Goal: Task Accomplishment & Management: Manage account settings

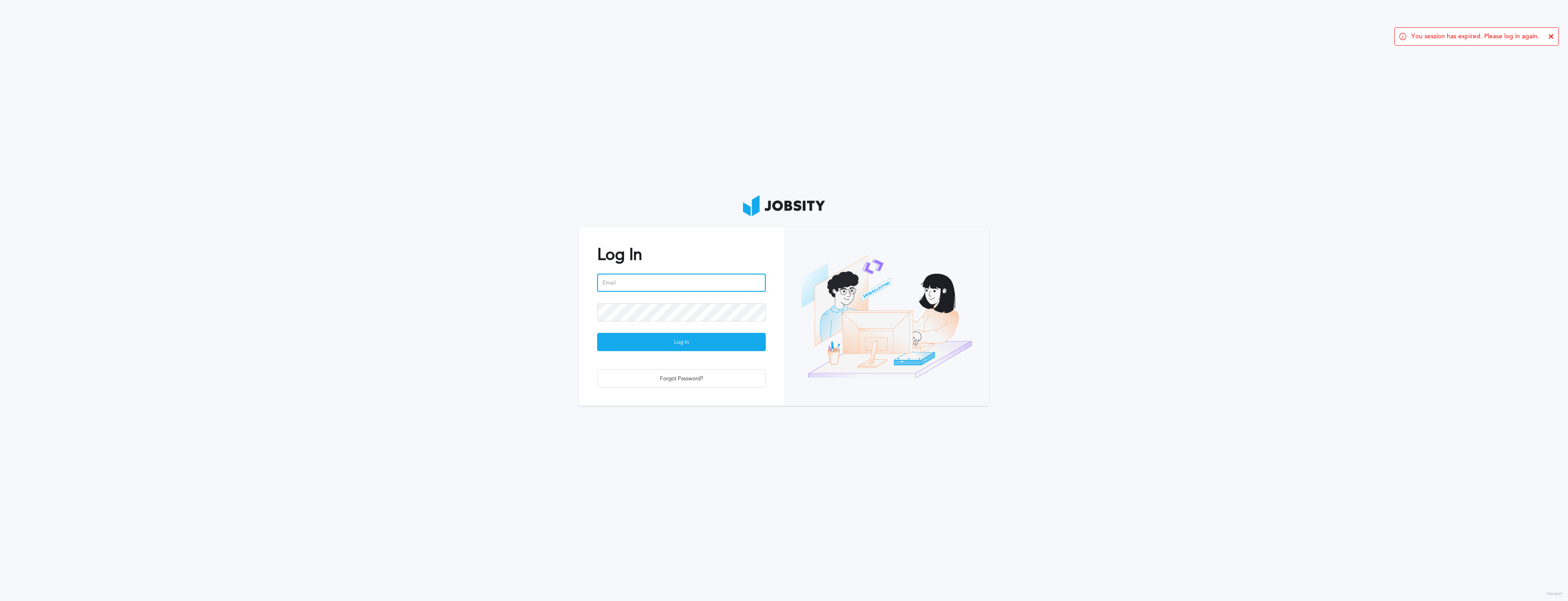
click at [674, 284] on input "email" at bounding box center [681, 283] width 169 height 18
click at [761, 284] on input "email" at bounding box center [681, 283] width 169 height 18
click at [0, 600] on com-1password-button at bounding box center [0, 601] width 0 height 0
type input "[PERSON_NAME][EMAIL_ADDRESS][PERSON_NAME][DOMAIN_NAME]"
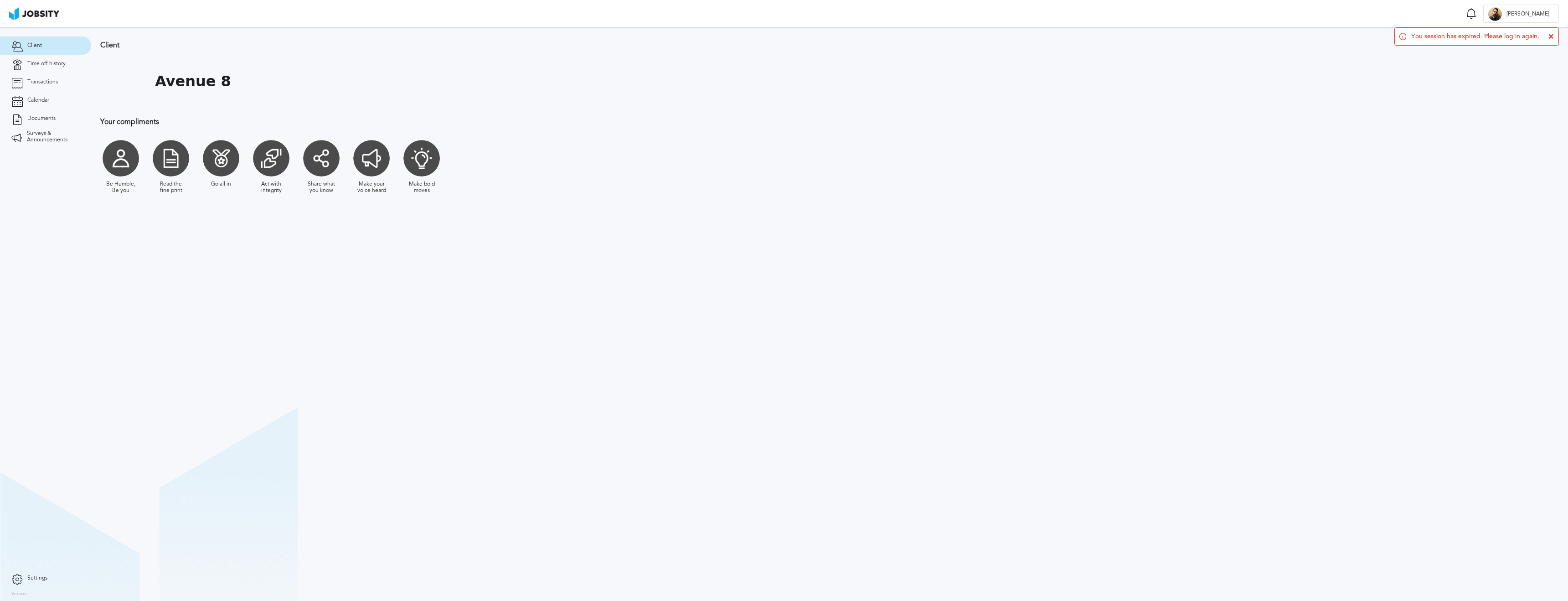
click at [113, 160] on div at bounding box center [121, 158] width 37 height 37
drag, startPoint x: 250, startPoint y: 164, endPoint x: 331, endPoint y: 162, distance: 81.0
click at [250, 164] on div "Be Humble, Be you Read the fine print Go all in Act with integrity Share what y…" at bounding box center [348, 166] width 494 height 63
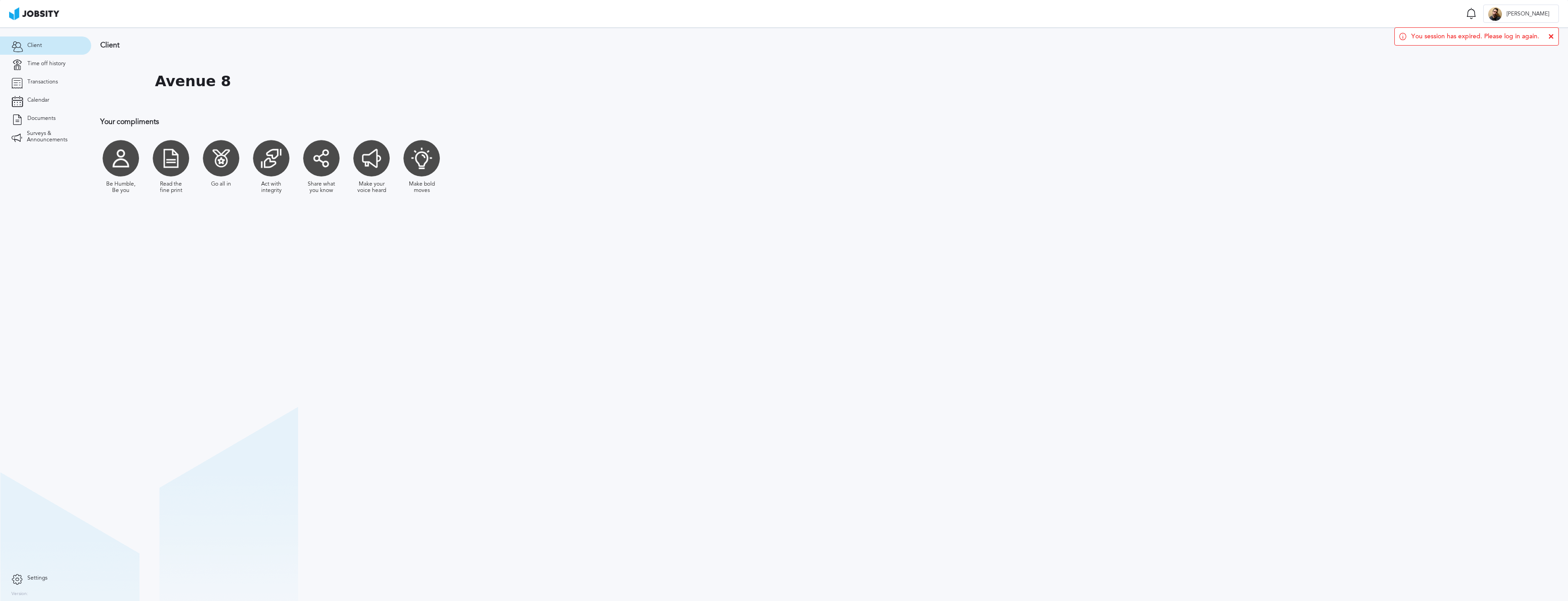
click at [364, 163] on div at bounding box center [371, 158] width 37 height 37
click at [438, 163] on div at bounding box center [422, 158] width 37 height 37
click at [55, 62] on span "Time off history" at bounding box center [46, 64] width 38 height 6
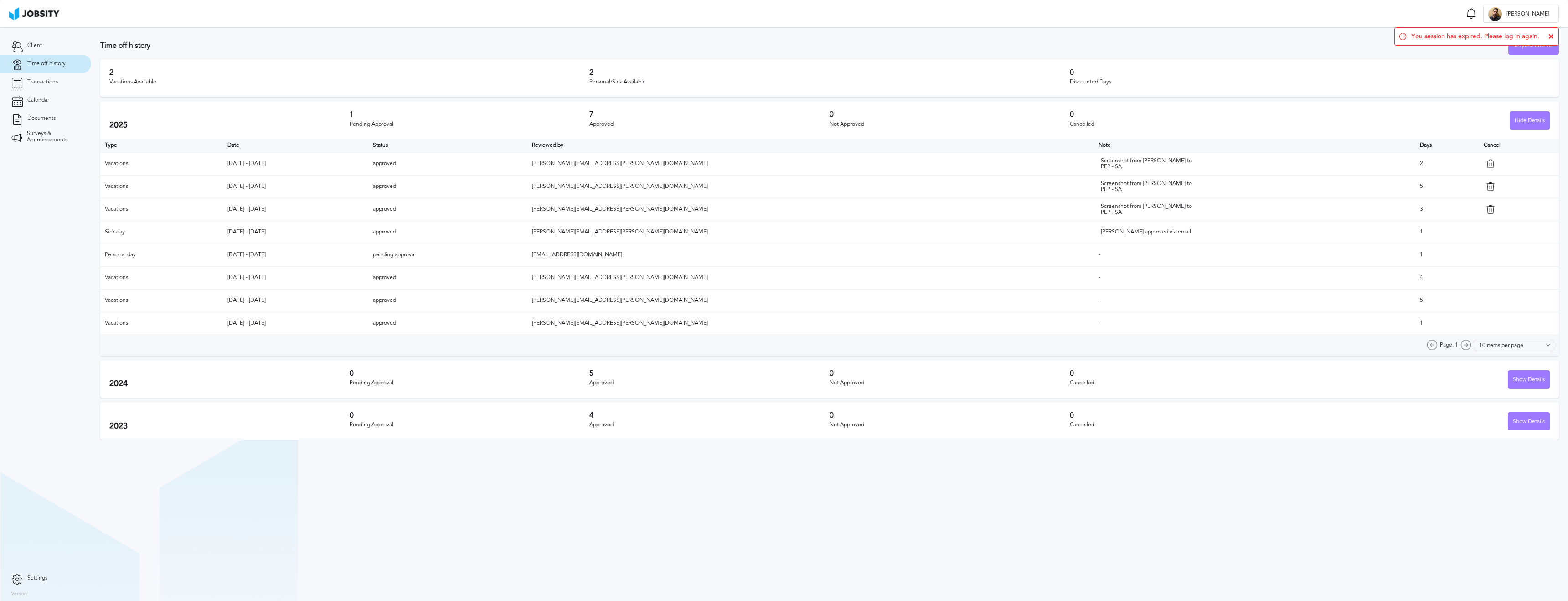
click at [447, 374] on h3 "0" at bounding box center [469, 373] width 240 height 8
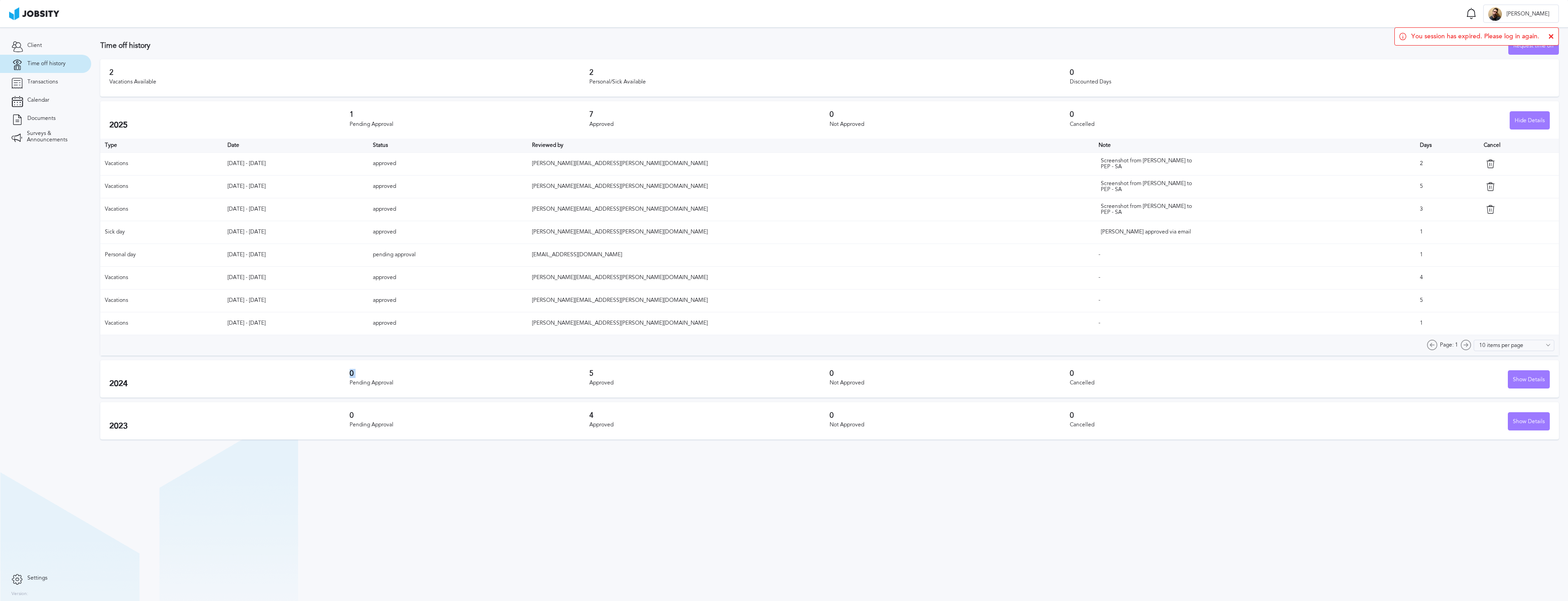
click at [447, 374] on h3 "0" at bounding box center [469, 373] width 240 height 8
